Goal: Find specific page/section: Find specific page/section

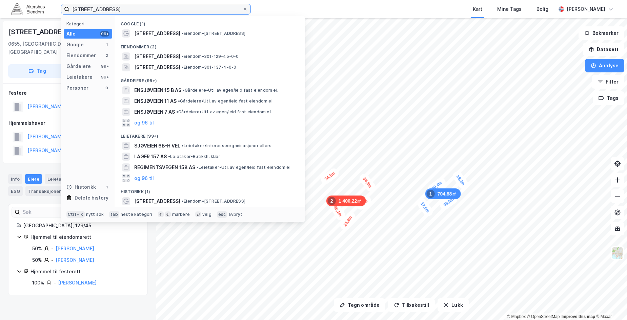
click at [77, 5] on input "[STREET_ADDRESS]" at bounding box center [155, 9] width 173 height 10
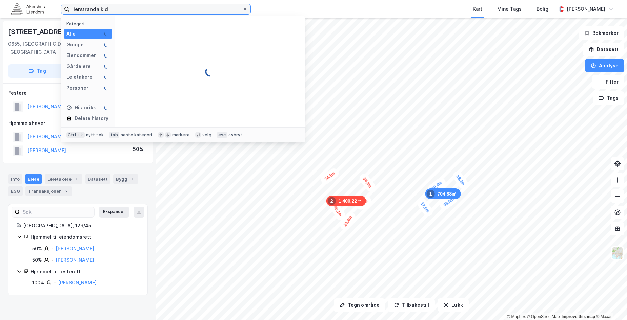
type input "lierstranda kid"
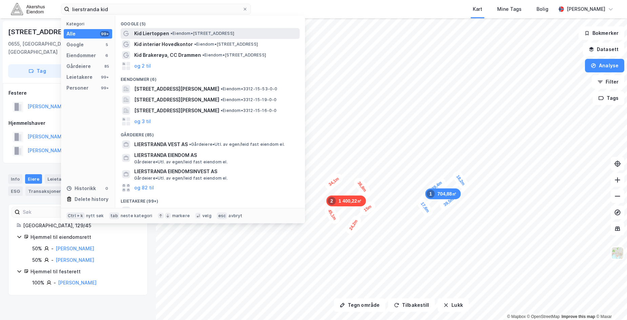
click at [158, 34] on span "Kid Liertoppen" at bounding box center [151, 33] width 35 height 8
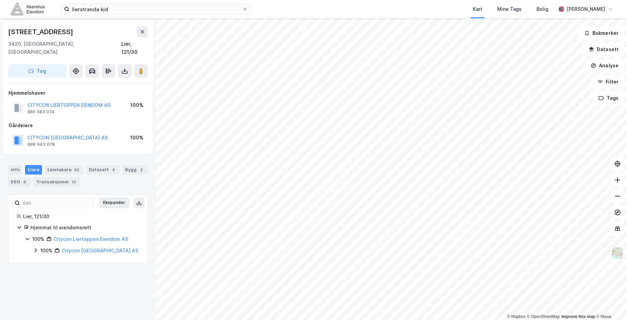
click at [480, 0] on html "lierstranda kid Kart Mine Tags Bolig [PERSON_NAME] © Mapbox © OpenStreetMap Imp…" at bounding box center [313, 160] width 627 height 320
